Goal: Task Accomplishment & Management: Manage account settings

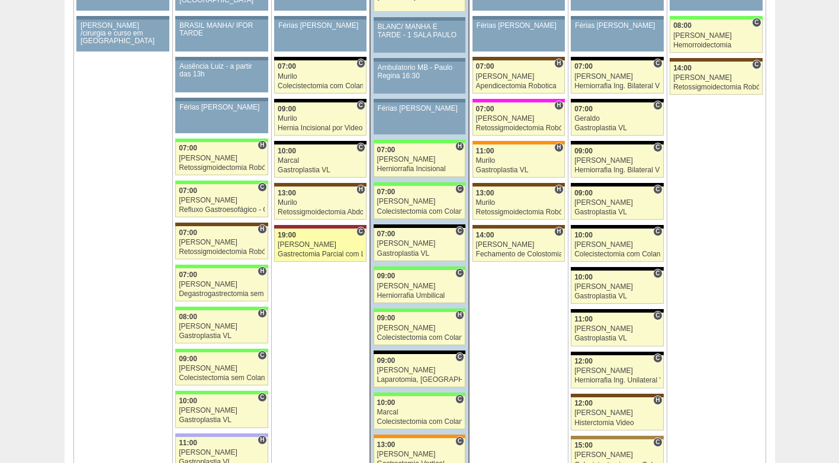
scroll to position [1954, 0]
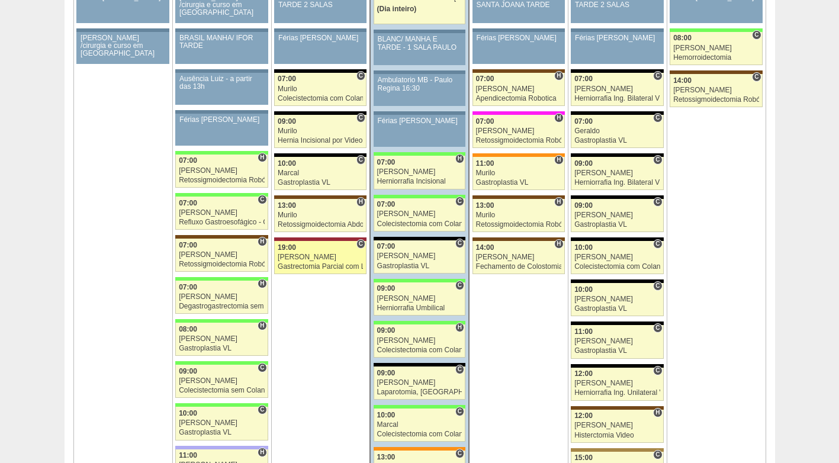
click at [327, 256] on div "Bruno" at bounding box center [320, 257] width 85 height 8
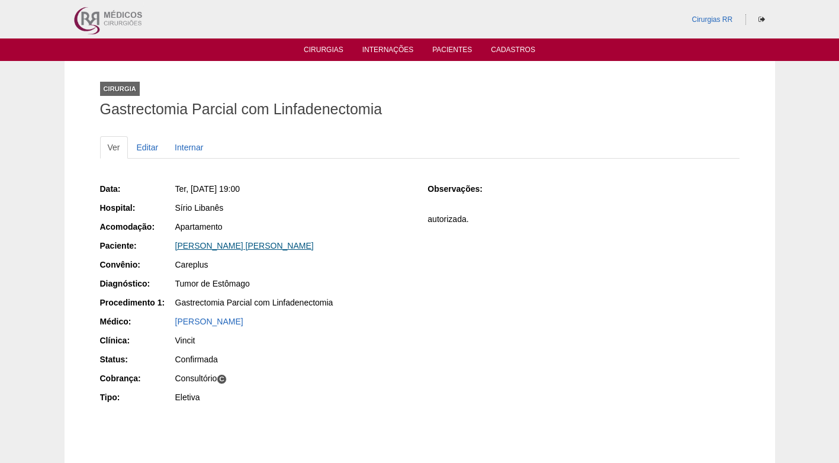
click at [243, 245] on link "MARIA CECILIA PETROGONAS GONÇALVES" at bounding box center [244, 245] width 139 height 9
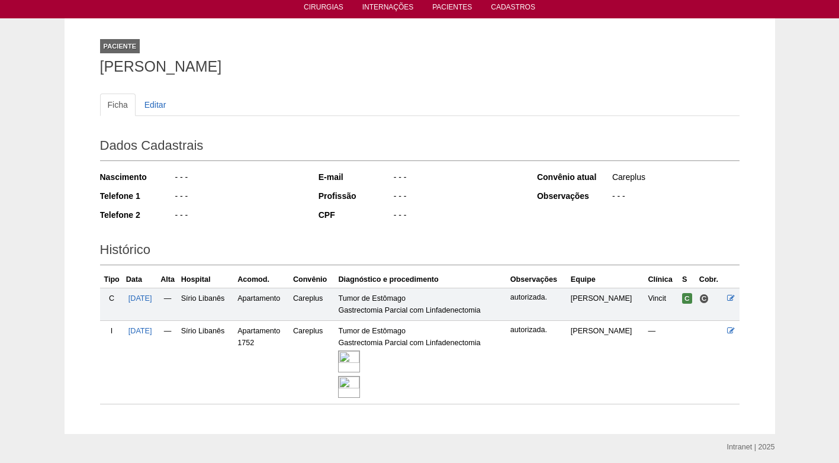
scroll to position [85, 0]
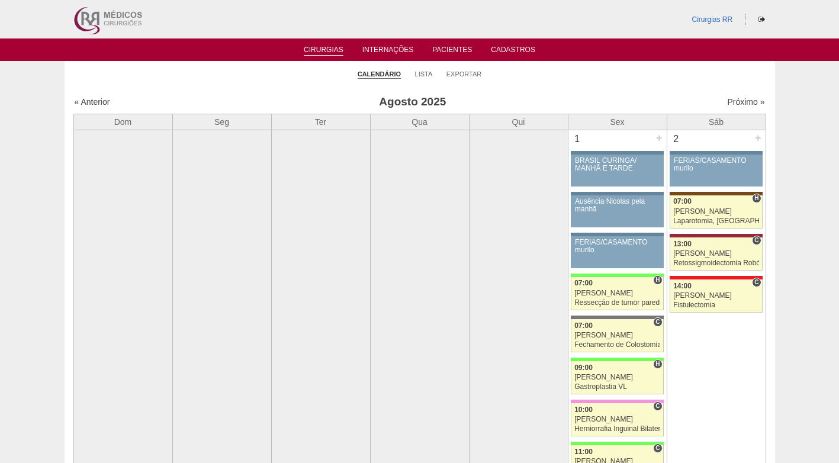
click at [560, 97] on h3 "Agosto 2025" at bounding box center [412, 102] width 345 height 17
click at [455, 75] on link "Exportar" at bounding box center [465, 74] width 36 height 9
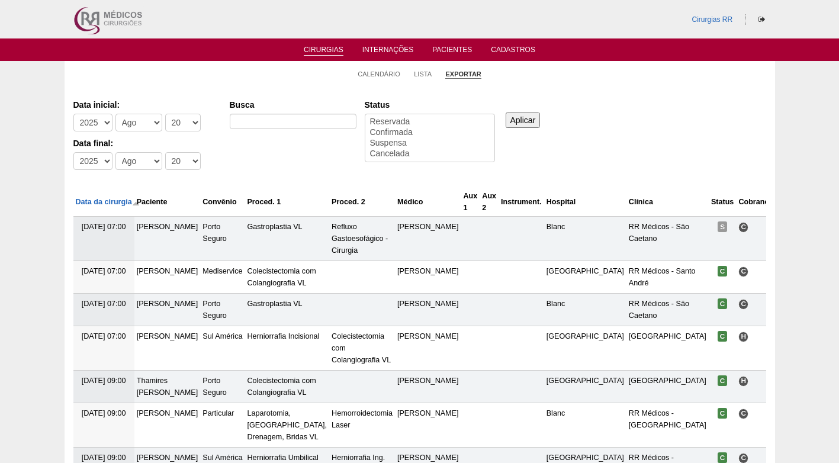
click at [644, 118] on div "Data inicial: -[DEMOGRAPHIC_DATA] 2012 2013 2014 2015 2016 2017 2018 2019 2020 …" at bounding box center [419, 135] width 693 height 81
select select "conf"
click at [397, 132] on option "Confirmada" at bounding box center [430, 132] width 122 height 11
click at [520, 123] on input "Aplicar" at bounding box center [523, 120] width 35 height 15
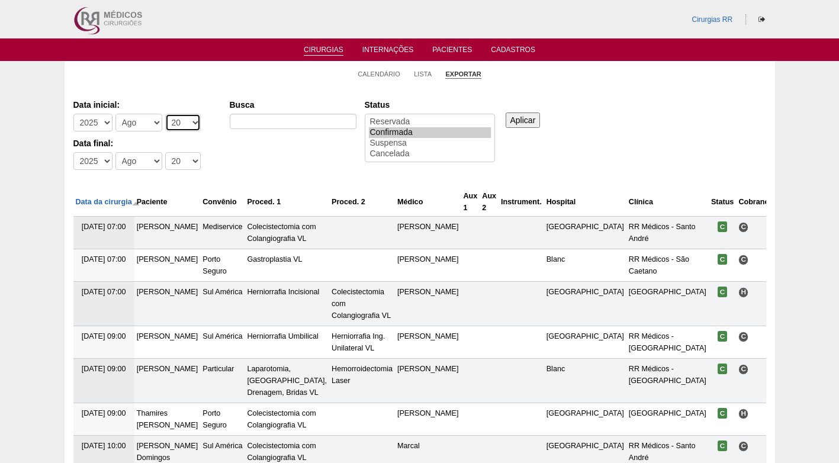
click at [180, 127] on select "-Dia 1 2 3 4 5 6 7 8 9 10 11 12 13 14 15 16 17 18 19 20 21 22 23 24 25 26 27 28…" at bounding box center [183, 123] width 36 height 18
click at [165, 114] on select "-Dia 1 2 3 4 5 6 7 8 9 10 11 12 13 14 15 16 17 18 19 20 21 22 23 24 25 26 27 28…" at bounding box center [183, 123] width 36 height 18
click at [187, 156] on select "-Dia 1 2 3 4 5 6 7 8 9 10 11 12 13 14 15 16 17 18 19 20 21 22 23 24 25 26 27 28…" at bounding box center [183, 161] width 36 height 18
click at [279, 150] on div "Data inicial: -Ano 2011 2012 2013 2014 2015 2016 2017 2018 2019 2020 2021 2022 …" at bounding box center [419, 135] width 693 height 81
click at [180, 122] on select "-Dia 1 2 3 4 5 6 7 8 9 10 11 12 13 14 15 16 17 18 19 20 21 22 23 24 25 26 27 28…" at bounding box center [183, 123] width 36 height 18
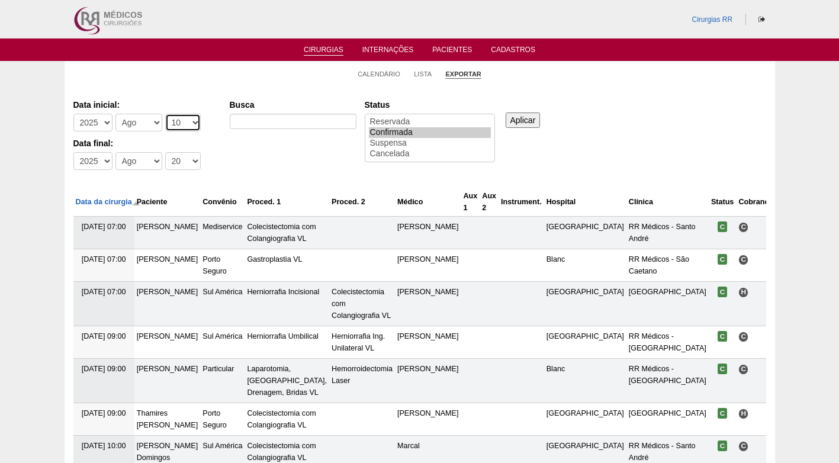
select select "25"
click at [165, 114] on select "-Dia 1 2 3 4 5 6 7 8 9 10 11 12 13 14 15 16 17 18 19 20 21 22 23 24 25 26 27 28…" at bounding box center [183, 123] width 36 height 18
click at [177, 163] on select "-Dia 1 2 3 4 5 6 7 8 9 10 11 12 13 14 15 16 17 18 19 20 21 22 23 24 25 26 27 28…" at bounding box center [183, 161] width 36 height 18
select select "29"
click at [165, 152] on select "-Dia 1 2 3 4 5 6 7 8 9 10 11 12 13 14 15 16 17 18 19 20 21 22 23 24 25 26 27 28…" at bounding box center [183, 161] width 36 height 18
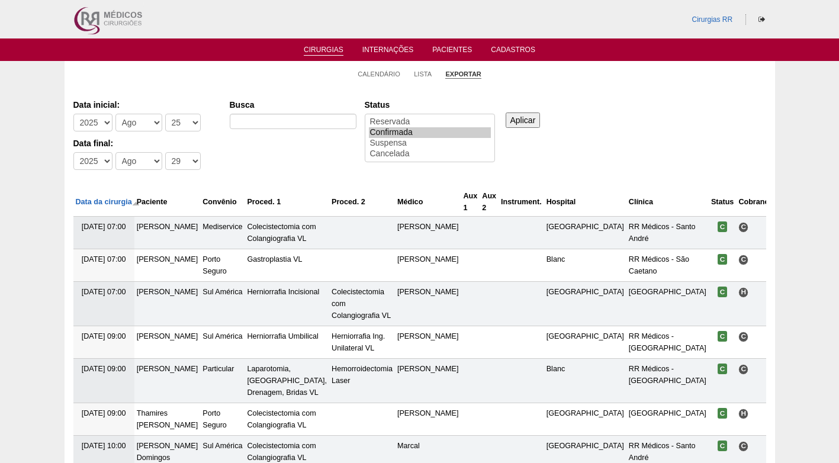
click at [244, 152] on div "Data inicial: -Ano 2011 2012 2013 2014 2015 2016 2017 2018 2019 2020 2021 2022 …" at bounding box center [419, 135] width 693 height 81
click at [522, 117] on input "Aplicar" at bounding box center [523, 120] width 35 height 15
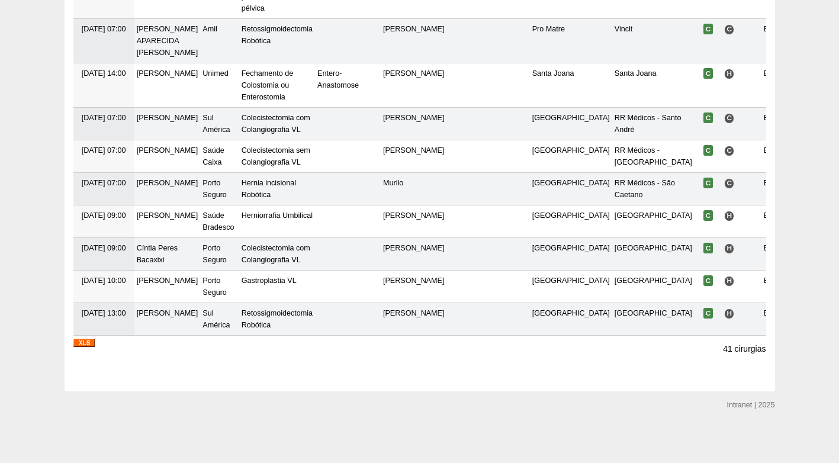
scroll to position [1382, 0]
click at [88, 343] on img at bounding box center [83, 343] width 21 height 8
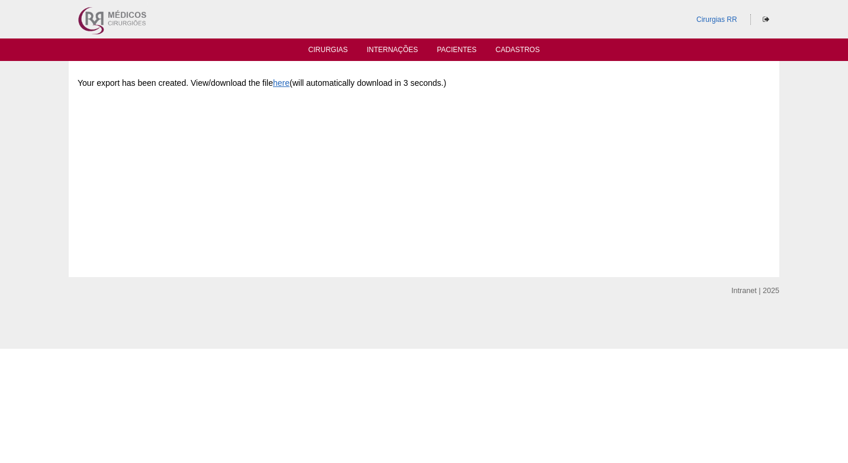
click at [493, 71] on div "Your export has been created. View/download the file here (will automatically d…" at bounding box center [424, 83] width 693 height 26
click at [339, 45] on li "Cirurgias" at bounding box center [328, 48] width 56 height 9
click at [339, 50] on link "Cirurgias" at bounding box center [329, 51] width 40 height 10
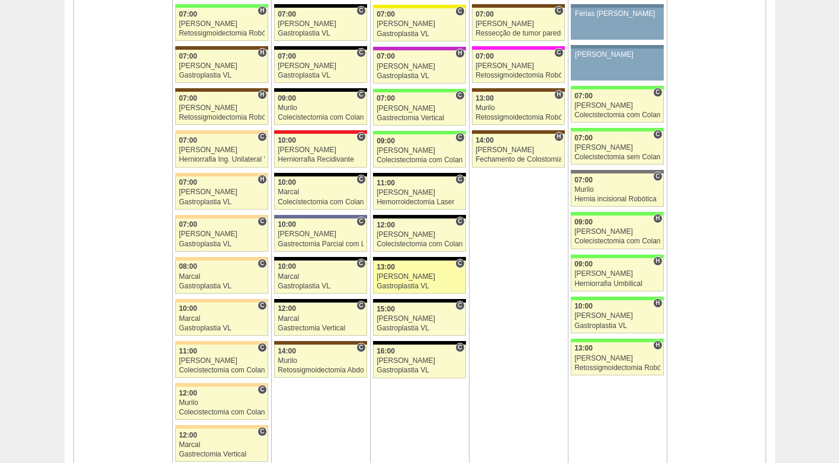
scroll to position [2665, 0]
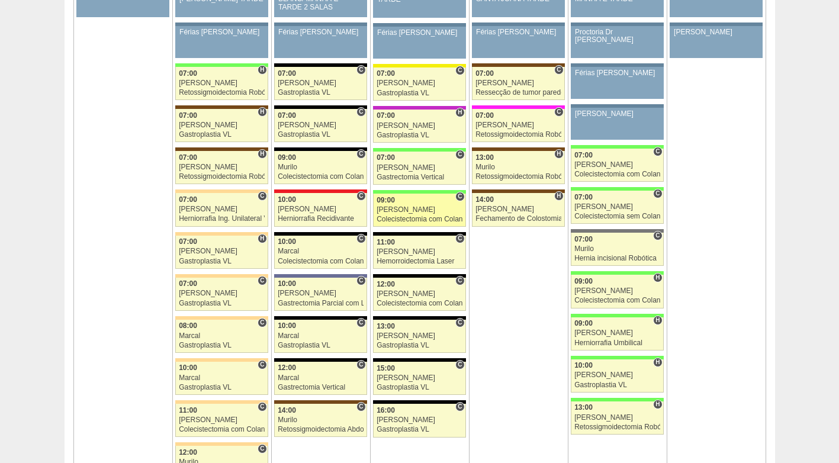
click at [406, 207] on div "[PERSON_NAME]" at bounding box center [420, 210] width 86 height 8
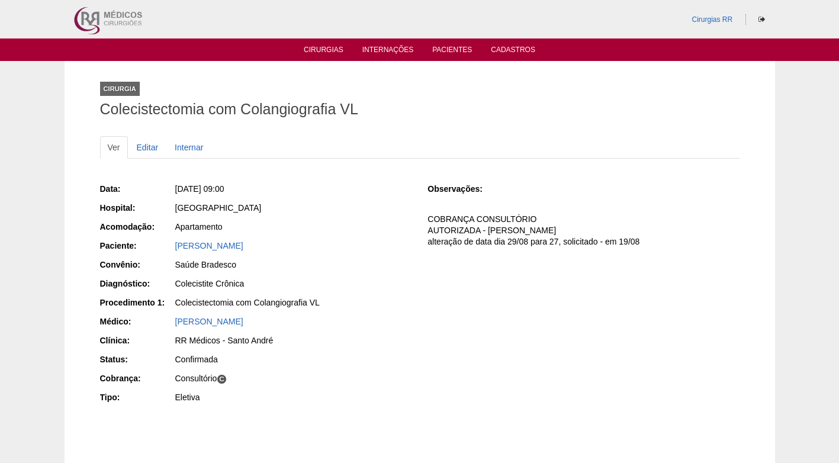
click at [301, 207] on div "[GEOGRAPHIC_DATA]" at bounding box center [293, 208] width 236 height 12
click at [325, 200] on div "Data: [DATE] 09:00 Hospital: [GEOGRAPHIC_DATA] Acomodação: Apartamento Paciente…" at bounding box center [256, 295] width 312 height 232
click at [326, 199] on div "Data: [DATE] 09:00 Hospital: [GEOGRAPHIC_DATA] Acomodação: Apartamento Paciente…" at bounding box center [256, 295] width 312 height 232
click at [152, 153] on link "Editar" at bounding box center [147, 147] width 37 height 23
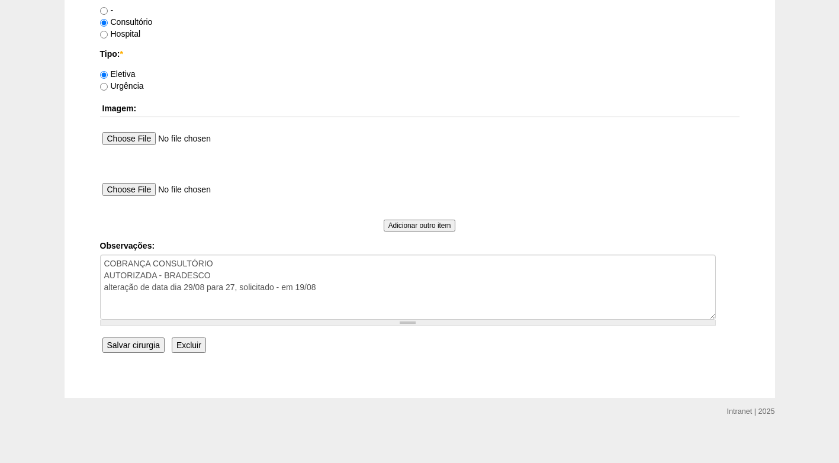
scroll to position [1063, 0]
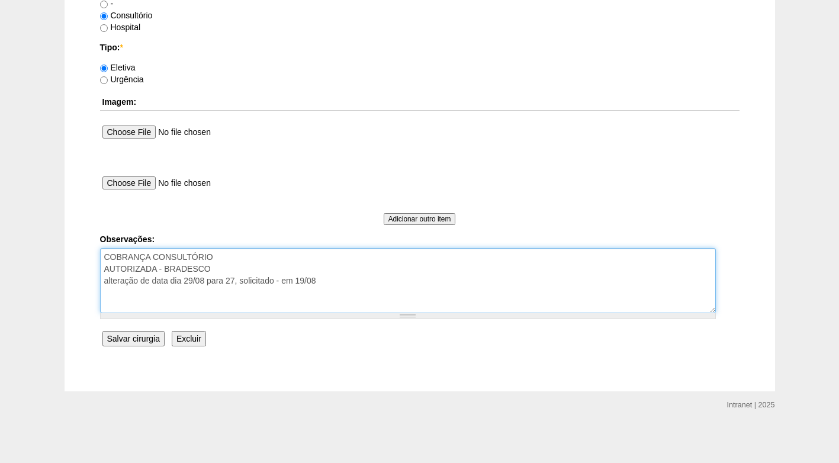
click at [351, 280] on textarea "COBRANÇA CONSULTÓRIO AUTORIZADA - BRADESCO alteração de data dia 29/08 para 27,…" at bounding box center [408, 280] width 616 height 65
click at [249, 295] on textarea "COBRANÇA CONSULTÓRIO AUTORIZADA - BRADESCO alteração de data dia 29/08 para 27,…" at bounding box center [408, 280] width 616 height 65
type textarea "COBRANÇA CONSULTÓRIO AUTORIZADA - BRADESCO alteração de data dia 29/08 para 27,…"
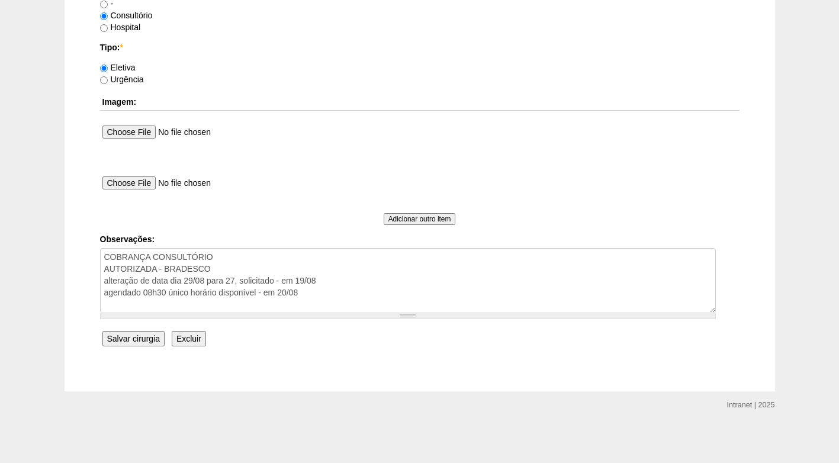
click at [145, 341] on input "Salvar cirurgia" at bounding box center [133, 338] width 62 height 15
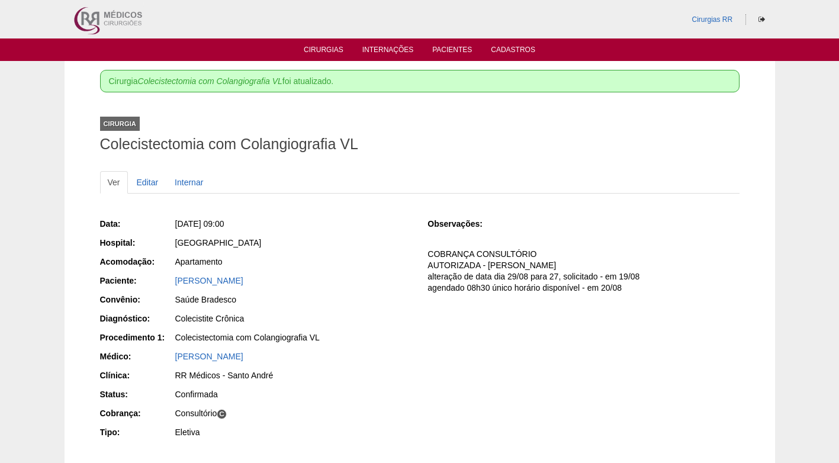
scroll to position [59, 0]
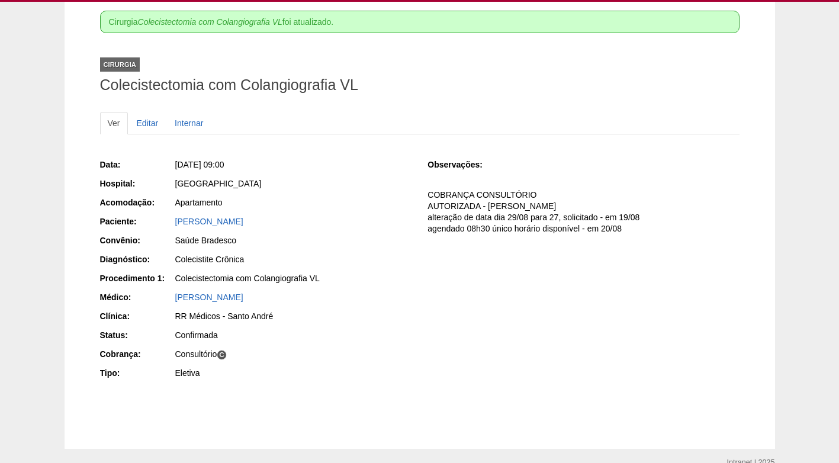
click at [357, 241] on div "Saúde Bradesco" at bounding box center [293, 241] width 236 height 12
click at [362, 242] on div "Saúde Bradesco" at bounding box center [293, 241] width 236 height 12
click at [326, 174] on div "Data: [DATE] 09:00 Hospital: [GEOGRAPHIC_DATA] Acomodação: Apartamento Paciente…" at bounding box center [256, 271] width 312 height 232
click at [362, 223] on div "[PERSON_NAME]" at bounding box center [293, 222] width 236 height 12
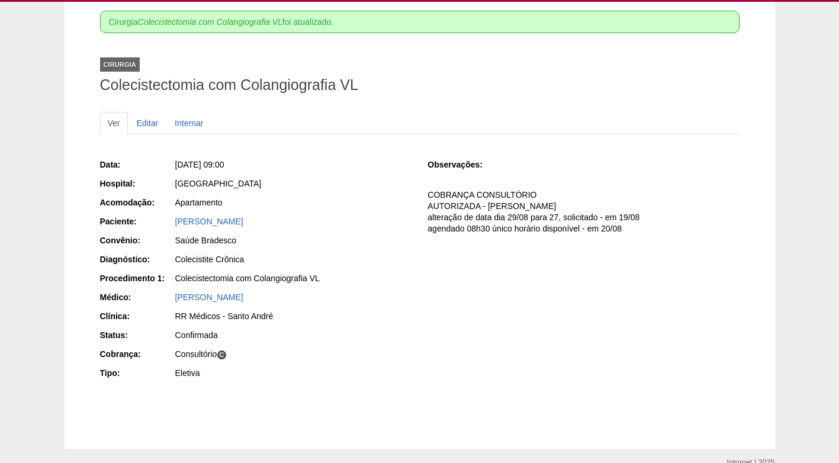
click at [499, 277] on div "Data: [DATE] 09:00 Hospital: [GEOGRAPHIC_DATA] Acomodação: Apartamento Paciente…" at bounding box center [420, 271] width 640 height 232
click at [406, 88] on h1 "Colecistectomia com Colangiografia VL" at bounding box center [420, 85] width 640 height 15
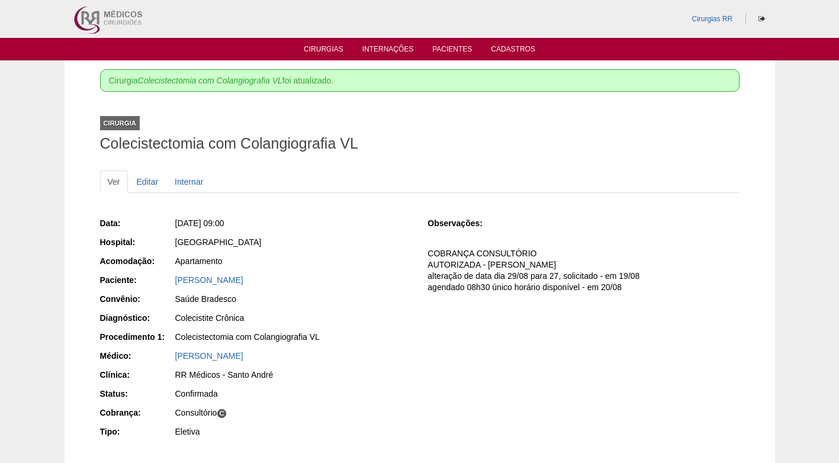
scroll to position [0, 0]
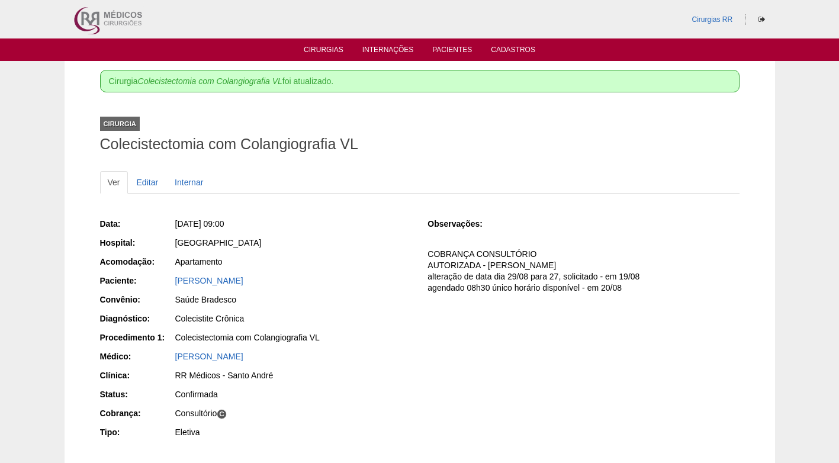
click at [336, 233] on div "Data: Qua, 27/08/2025 - 09:00 Hospital: Brasil Acomodação: Apartamento Paciente…" at bounding box center [256, 330] width 312 height 232
click at [158, 184] on link "Editar" at bounding box center [147, 182] width 37 height 23
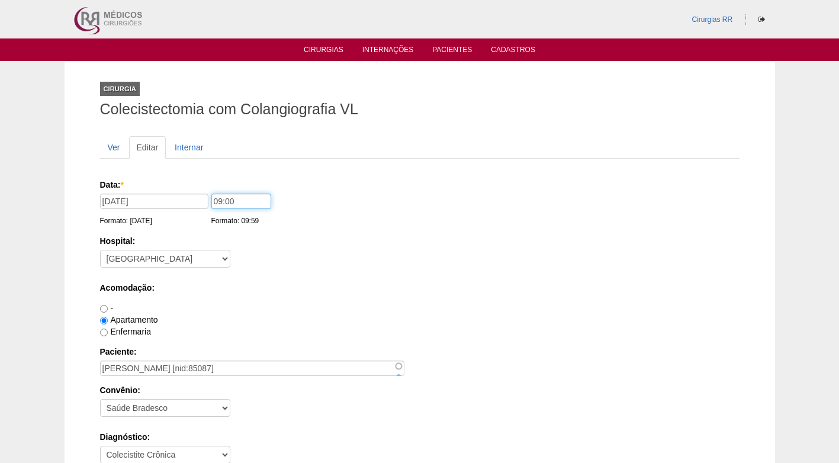
drag, startPoint x: 235, startPoint y: 200, endPoint x: 206, endPoint y: 204, distance: 29.3
click at [206, 191] on div "Data: * 27/08/2025 Formato: 20/08/2025 09:00 Formato: 09:59" at bounding box center [417, 185] width 635 height 12
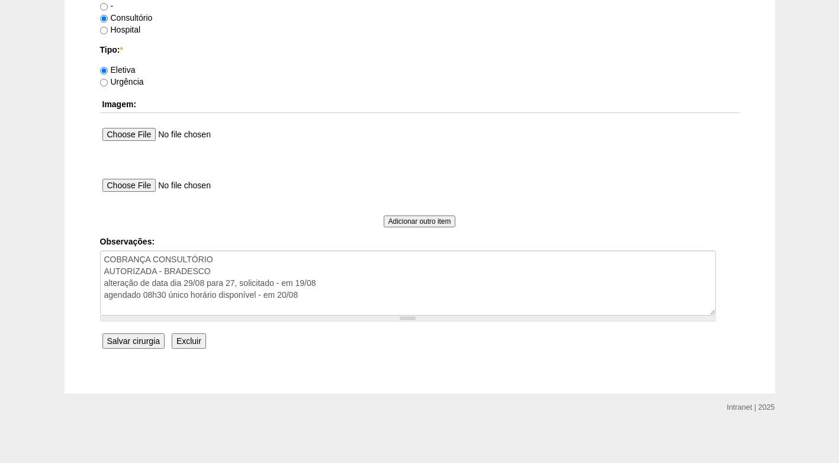
scroll to position [1063, 0]
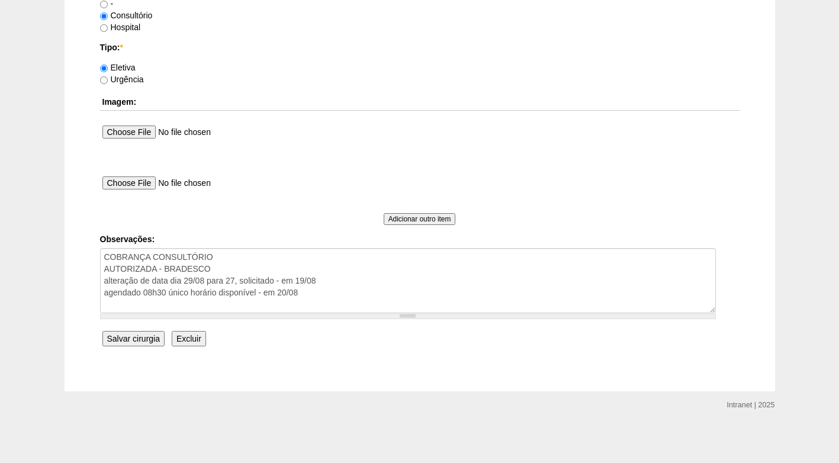
type input "08:30"
click at [138, 337] on input "Salvar cirurgia" at bounding box center [133, 338] width 62 height 15
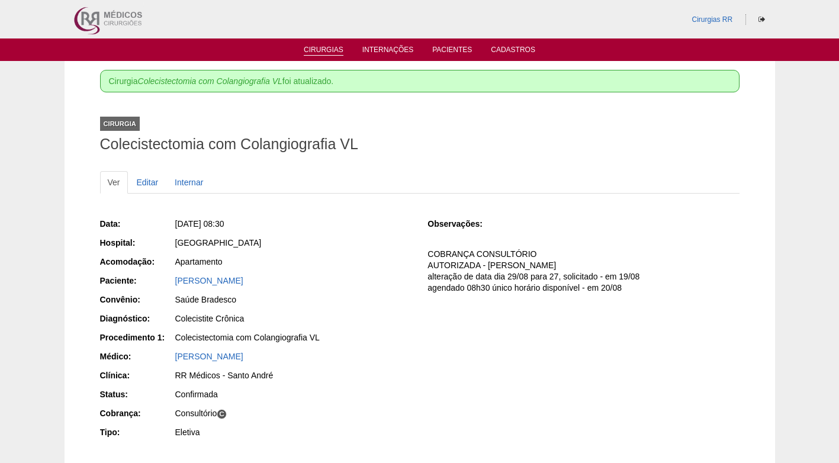
click at [323, 53] on link "Cirurgias" at bounding box center [324, 51] width 40 height 10
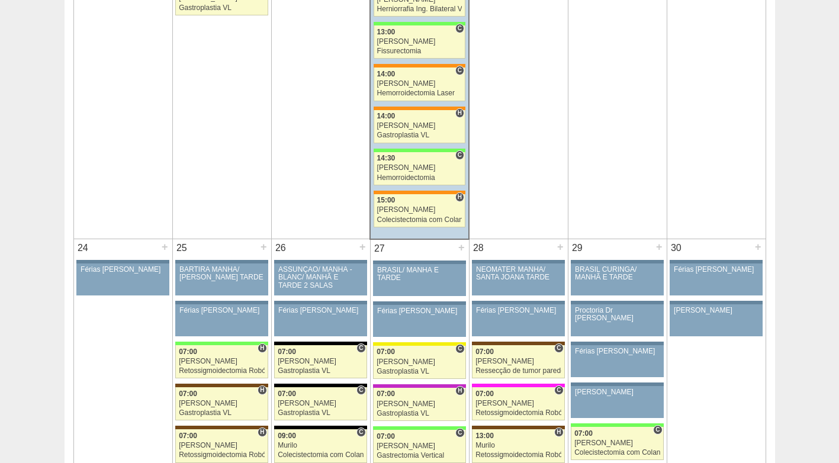
scroll to position [2428, 0]
